Goal: Task Accomplishment & Management: Use online tool/utility

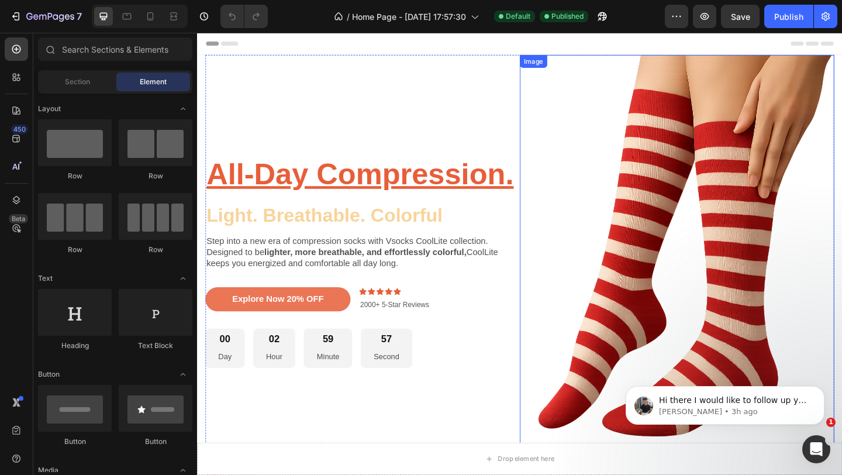
click at [841, 225] on img at bounding box center [719, 272] width 342 height 430
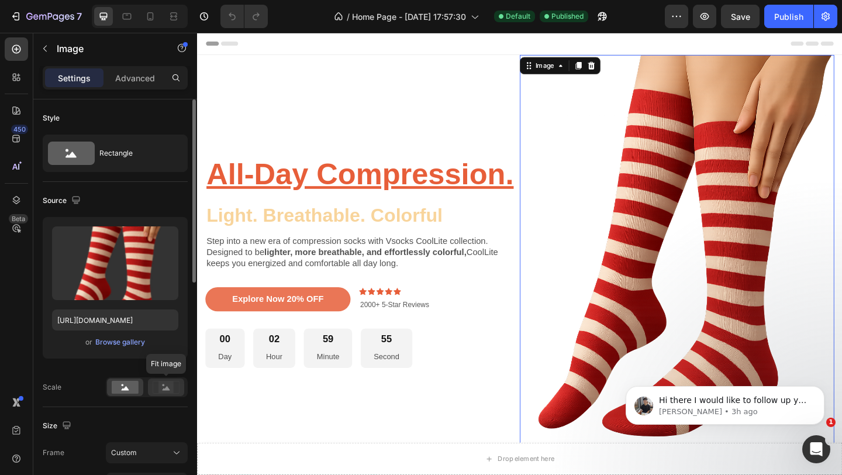
click at [162, 386] on rect at bounding box center [165, 387] width 15 height 12
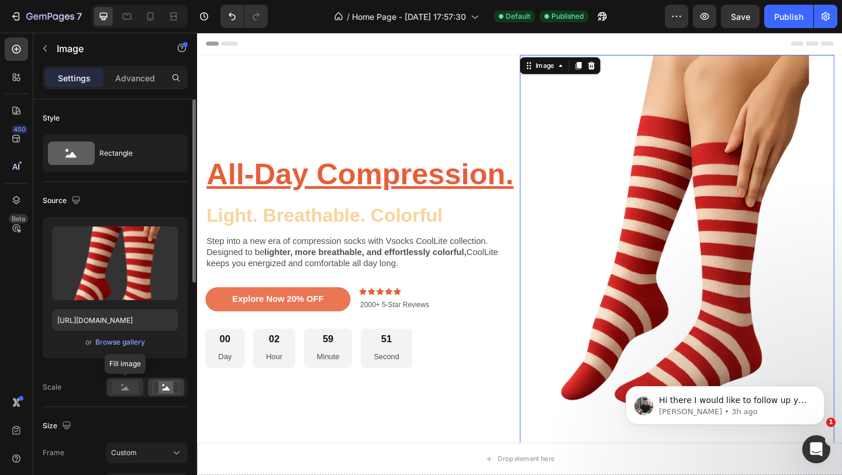
click at [123, 386] on rect at bounding box center [125, 386] width 27 height 13
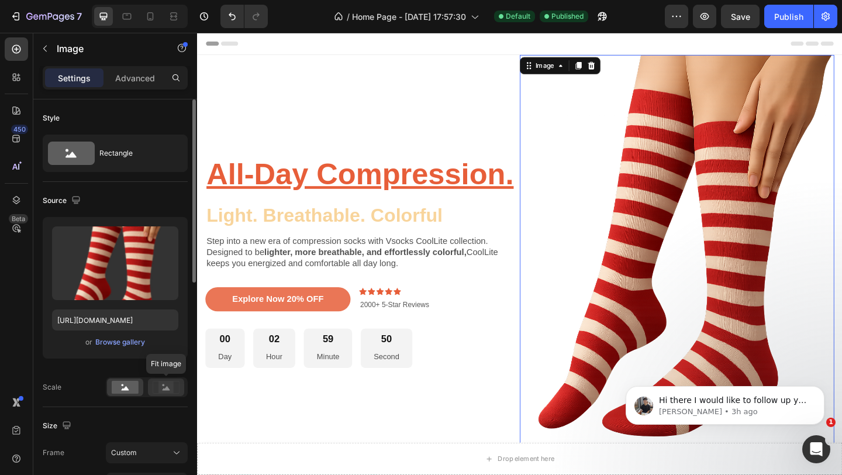
click at [161, 389] on rect at bounding box center [165, 387] width 15 height 12
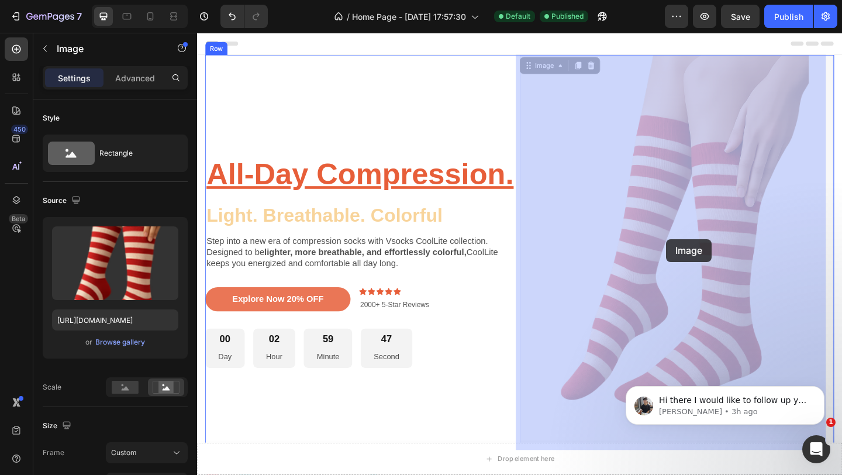
drag, startPoint x: 648, startPoint y: 258, endPoint x: 707, endPoint y: 257, distance: 59.6
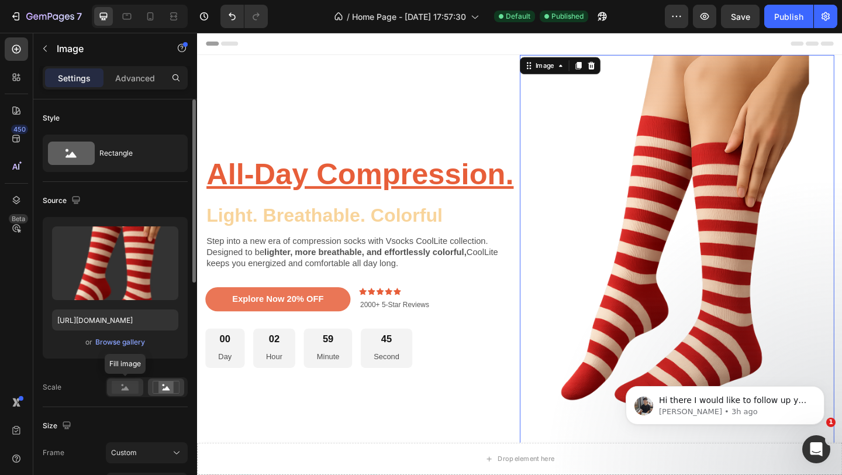
click at [131, 391] on rect at bounding box center [125, 386] width 27 height 13
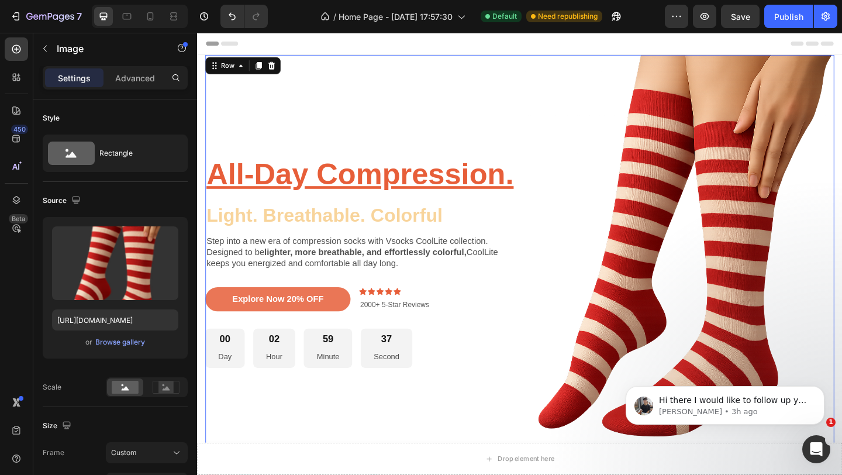
click at [442, 103] on div "All-Day Compression. Heading Light. Breathable. Colorful Heading Step into a ne…" at bounding box center [377, 272] width 342 height 430
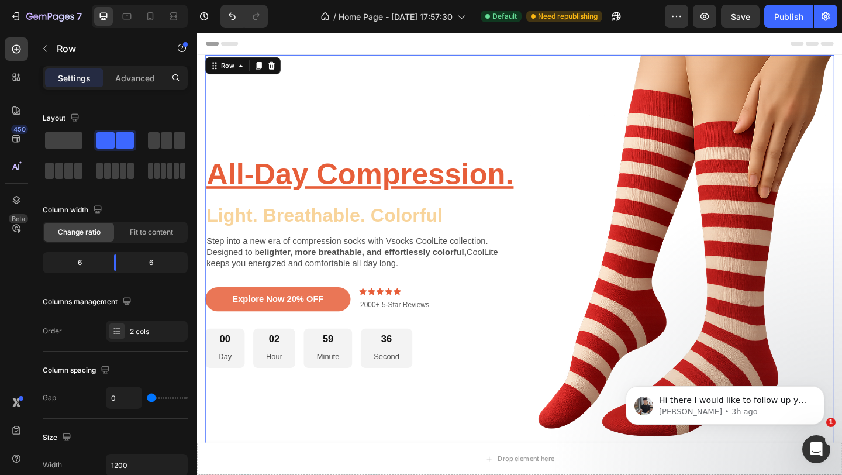
click at [331, 112] on div "All-Day Compression. Heading Light. Breathable. Colorful Heading Step into a ne…" at bounding box center [377, 272] width 342 height 430
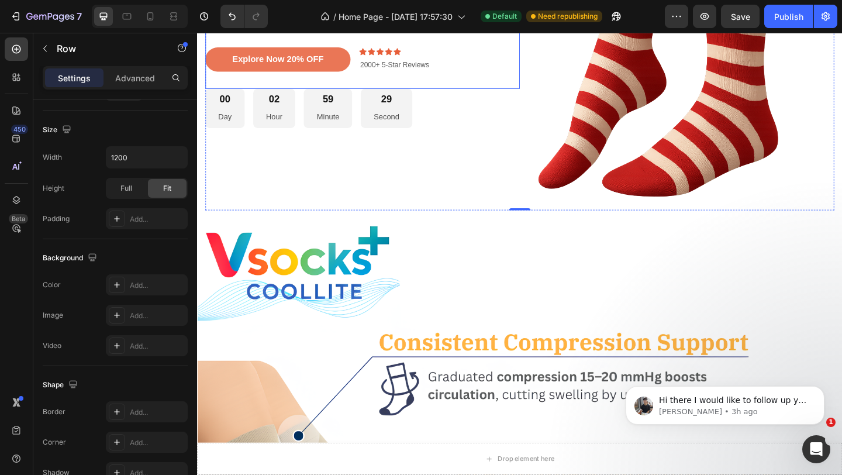
scroll to position [365, 0]
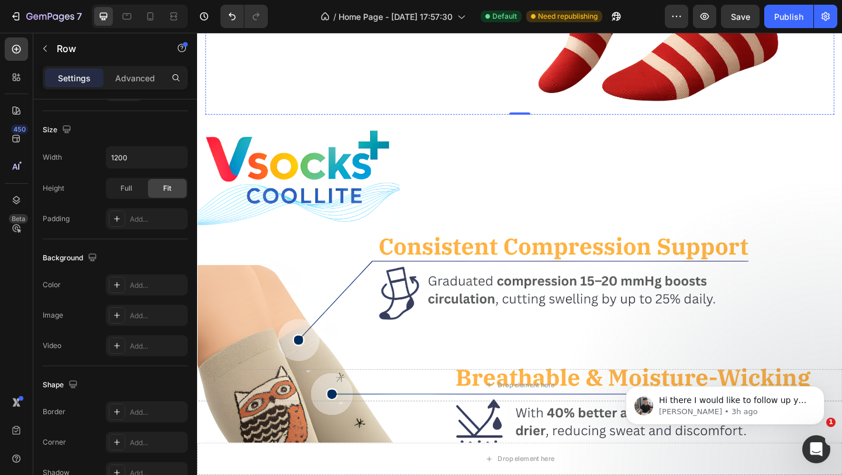
click at [447, 338] on div "Background Image" at bounding box center [547, 416] width 701 height 588
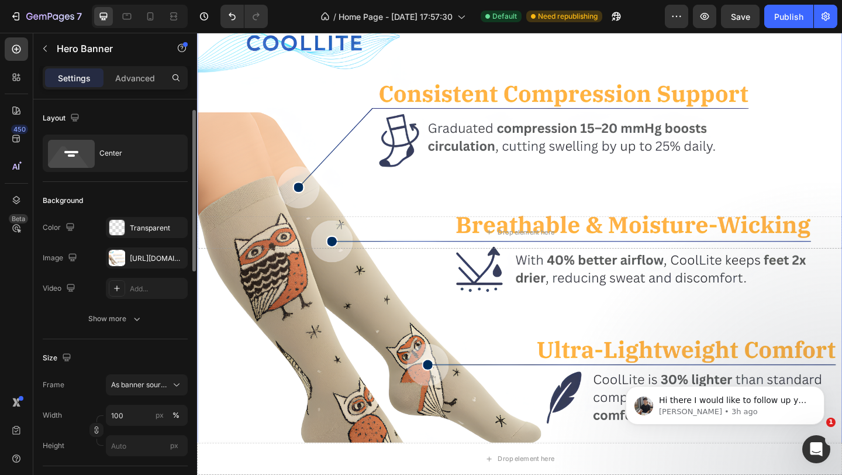
scroll to position [32, 0]
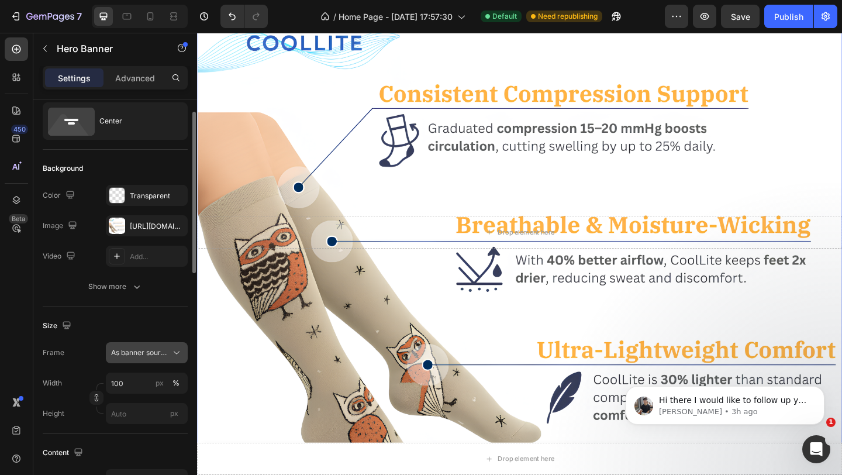
click at [158, 354] on span "As banner source" at bounding box center [139, 352] width 57 height 11
click at [158, 315] on div "Size Frame As banner source As banner source Custom Width 100 px % Height px" at bounding box center [115, 370] width 145 height 127
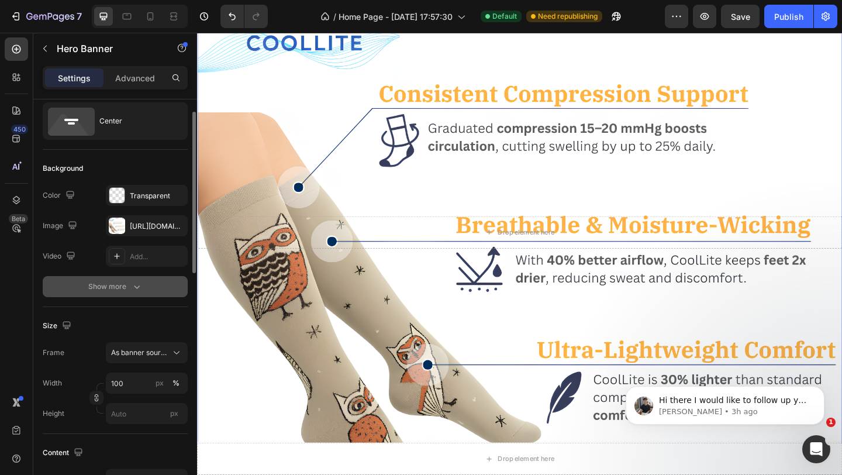
click at [132, 293] on button "Show more" at bounding box center [115, 286] width 145 height 21
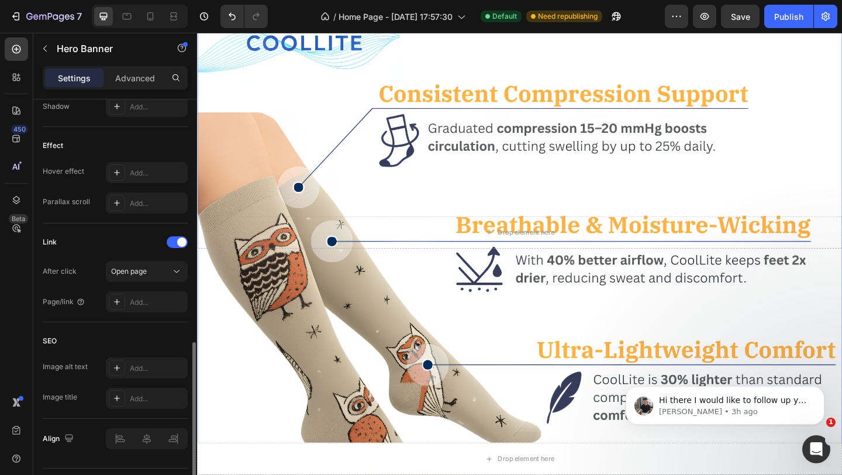
scroll to position [626, 0]
click at [242, 249] on div "Drop element here" at bounding box center [547, 249] width 701 height 35
click at [182, 241] on span at bounding box center [181, 240] width 9 height 9
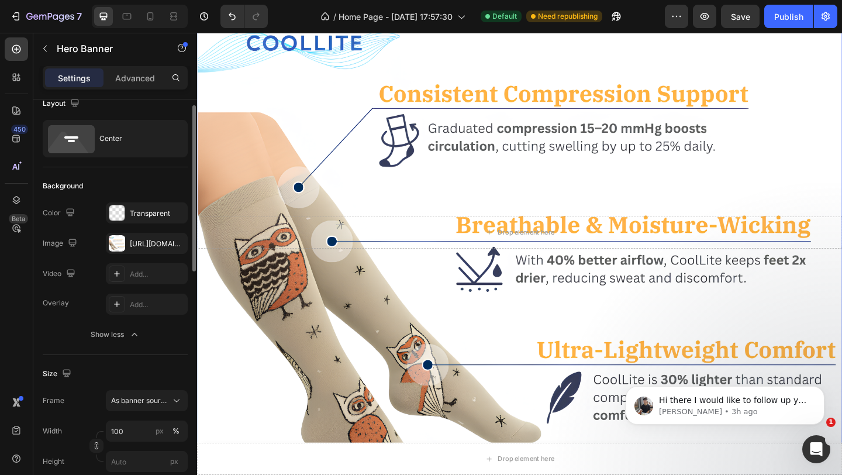
scroll to position [0, 0]
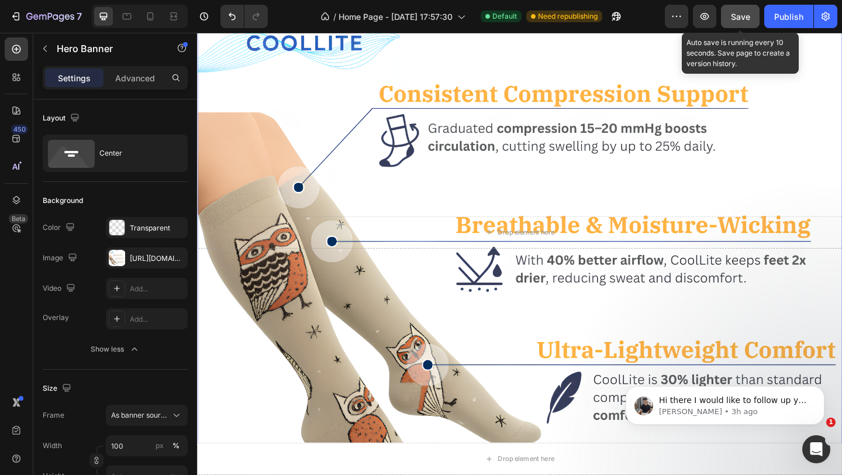
click at [745, 27] on button "Save" at bounding box center [740, 16] width 39 height 23
